Goal: Information Seeking & Learning: Learn about a topic

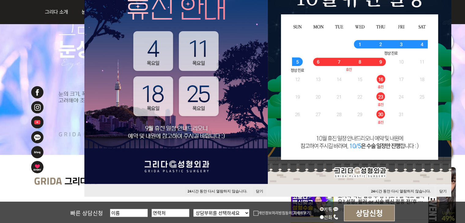
scroll to position [153, 0]
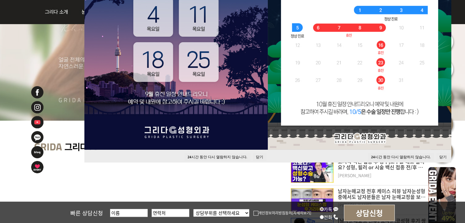
click at [231, 156] on button "24 시간 동안 다시 열람하지 않습니다." at bounding box center [218, 157] width 66 height 8
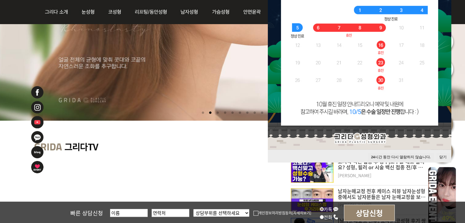
click at [377, 158] on button "24 시간 동안 다시 열람하지 않습니다." at bounding box center [401, 157] width 66 height 8
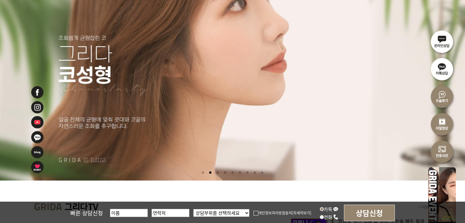
scroll to position [0, 0]
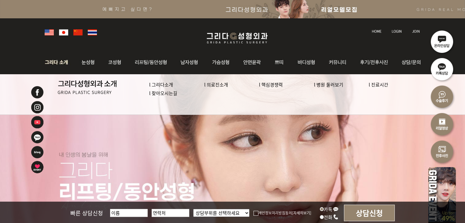
click at [224, 85] on link "l 의료진소개" at bounding box center [216, 84] width 24 height 6
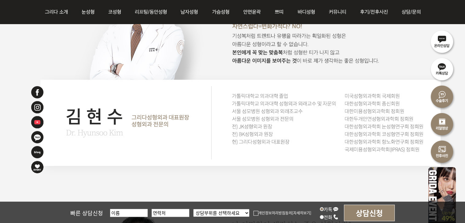
scroll to position [582, 0]
